Goal: Task Accomplishment & Management: Manage account settings

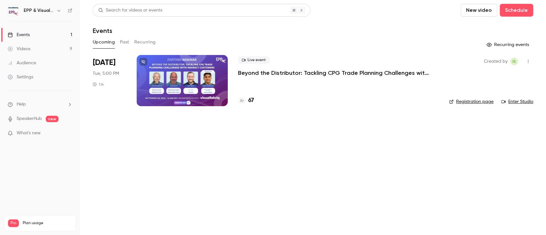
click at [294, 73] on p "Beyond the Distributor: Tackling CPG Trade Planning Challenges with Indirect Cu…" at bounding box center [334, 73] width 192 height 8
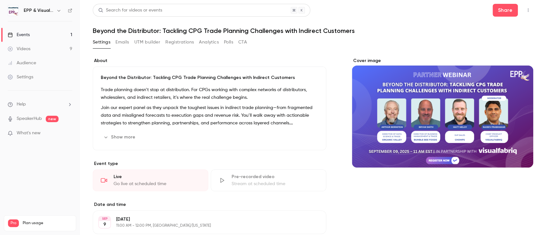
click at [173, 42] on button "Registrations" at bounding box center [179, 42] width 28 height 10
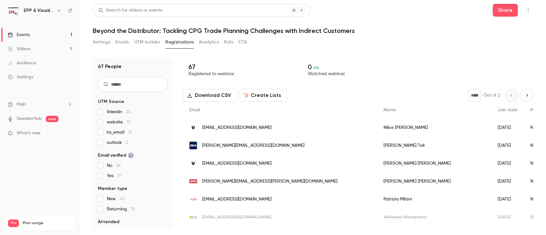
click at [377, 146] on div "[PERSON_NAME]" at bounding box center [434, 146] width 114 height 18
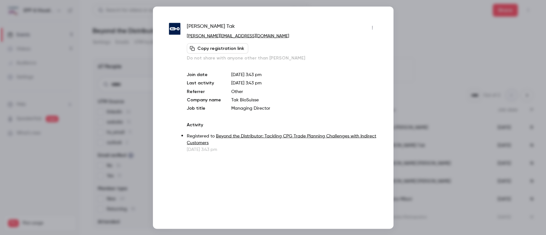
click at [370, 28] on icon "button" at bounding box center [372, 27] width 5 height 4
click at [359, 45] on div "Block from all events" at bounding box center [347, 44] width 49 height 6
